Goal: Navigation & Orientation: Find specific page/section

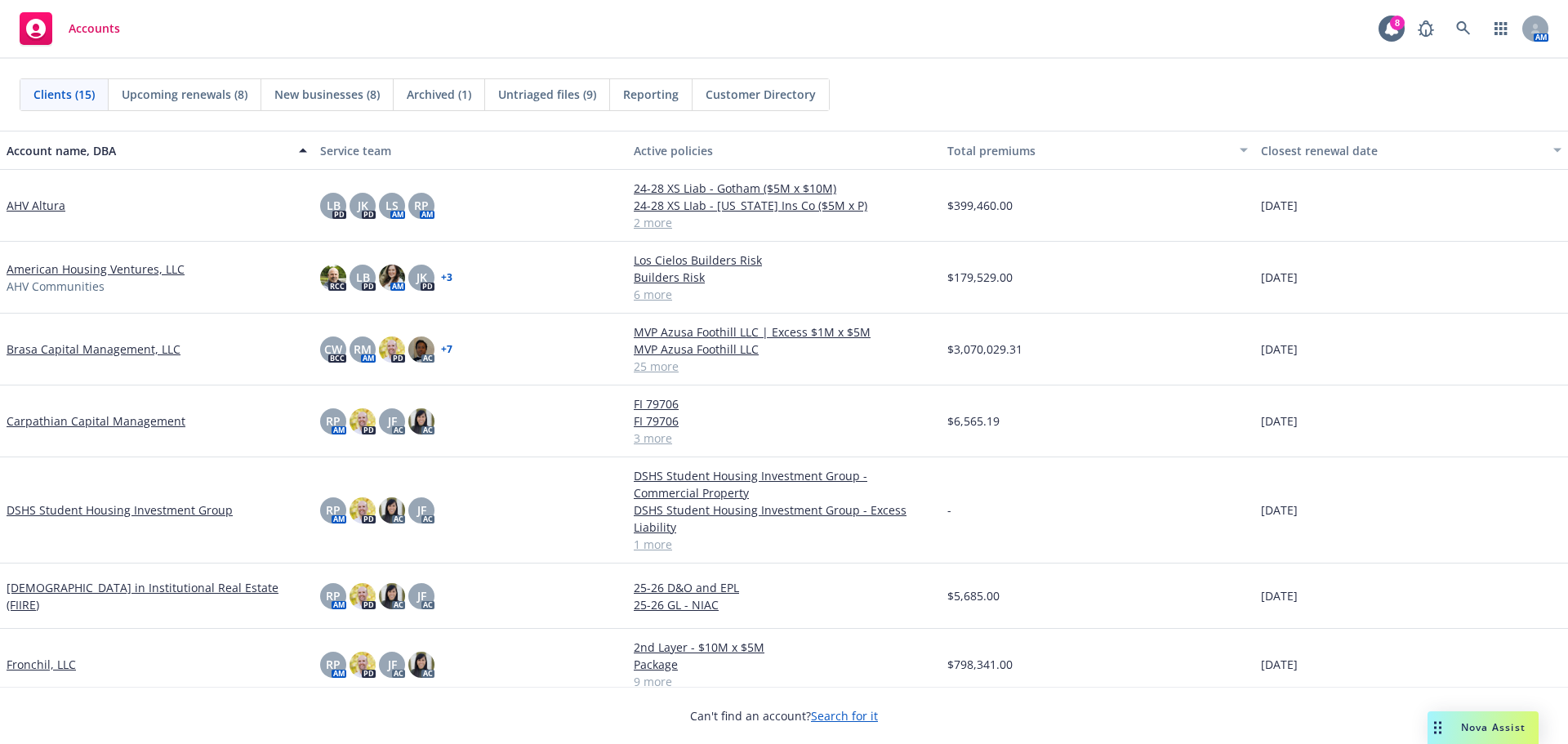
scroll to position [82, 0]
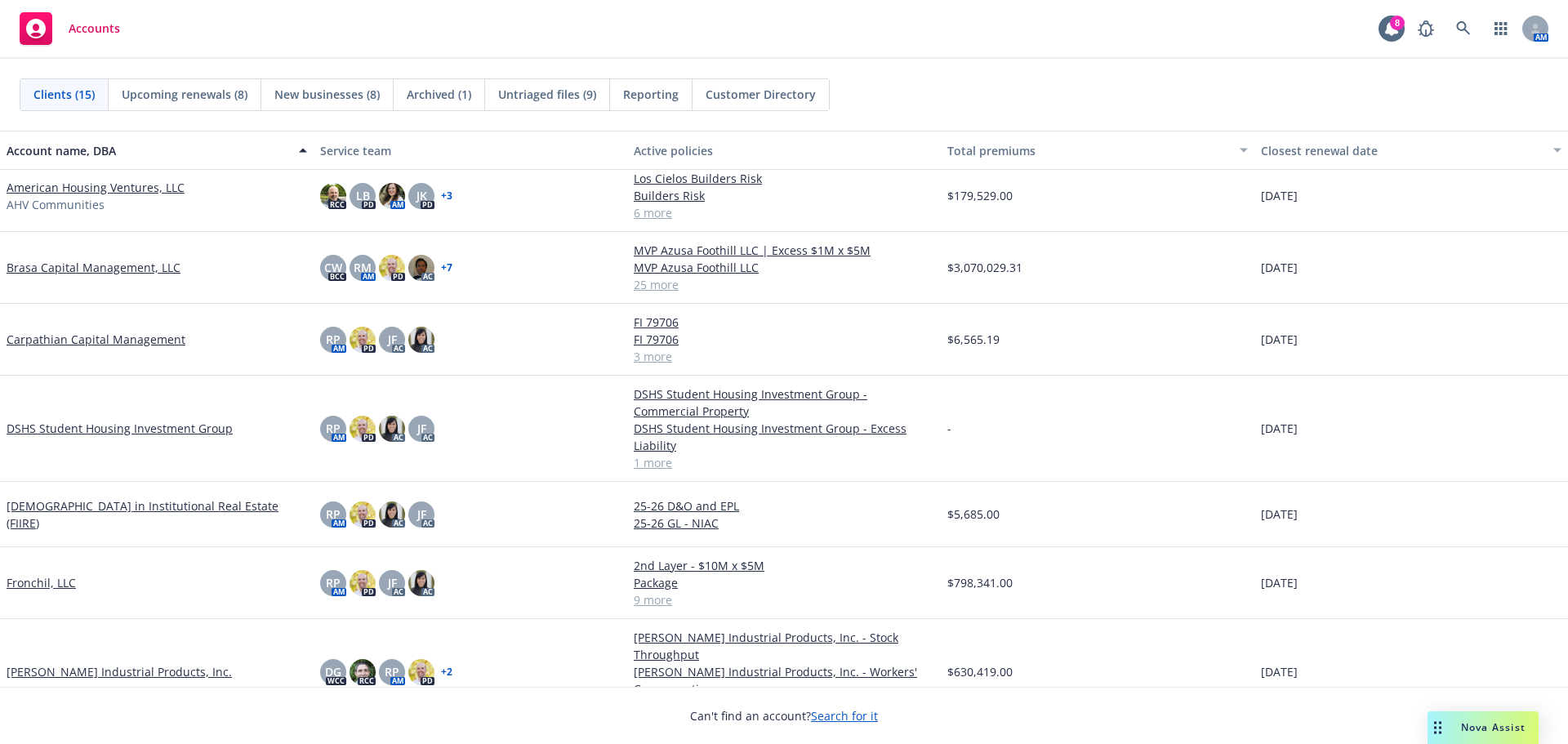
click at [649, 464] on link "1 more" at bounding box center [784, 462] width 300 height 17
